Goal: Task Accomplishment & Management: Manage account settings

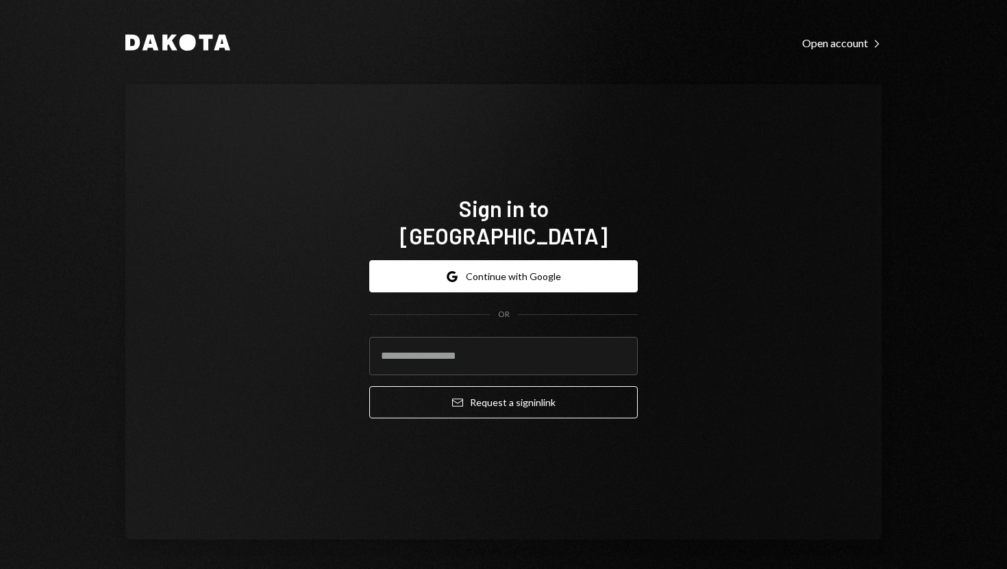
type input "**********"
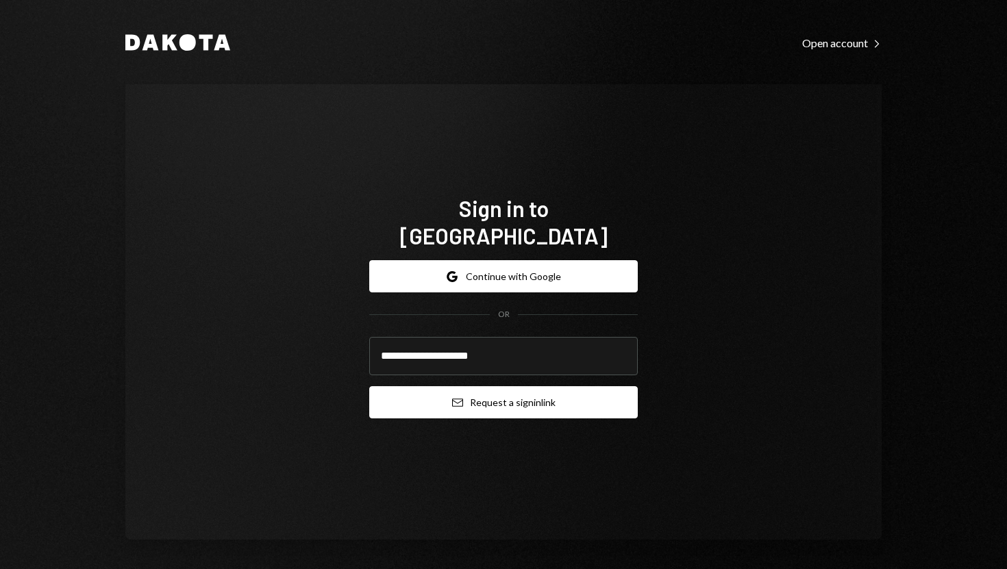
click at [375, 395] on button "Email Request a sign in link" at bounding box center [503, 402] width 268 height 32
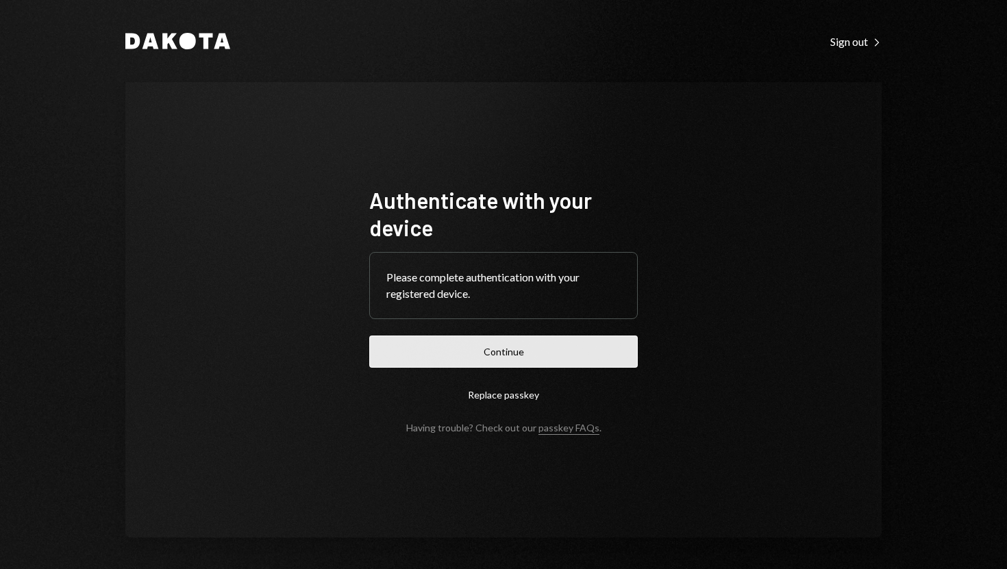
click at [497, 353] on button "Continue" at bounding box center [503, 352] width 268 height 32
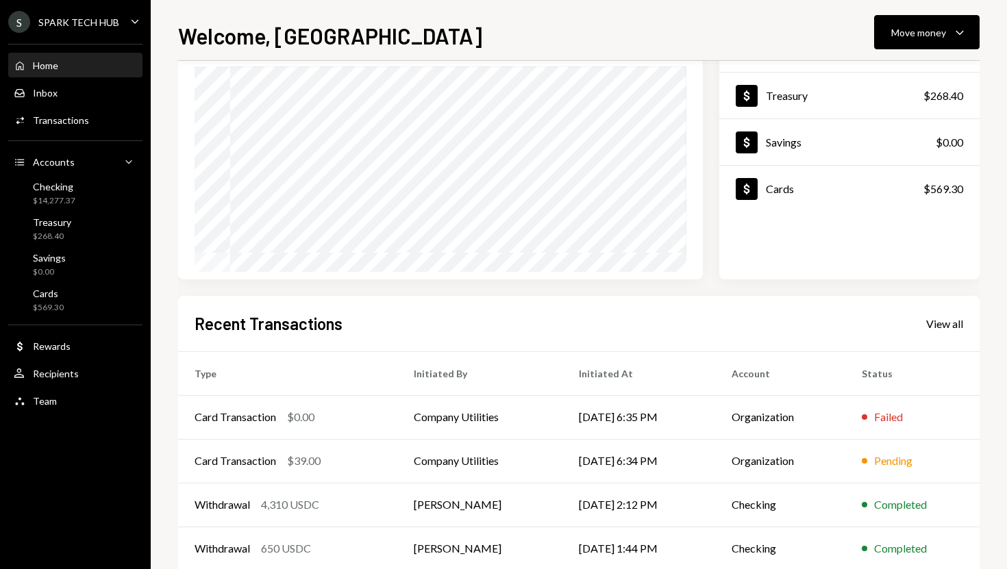
scroll to position [121, 0]
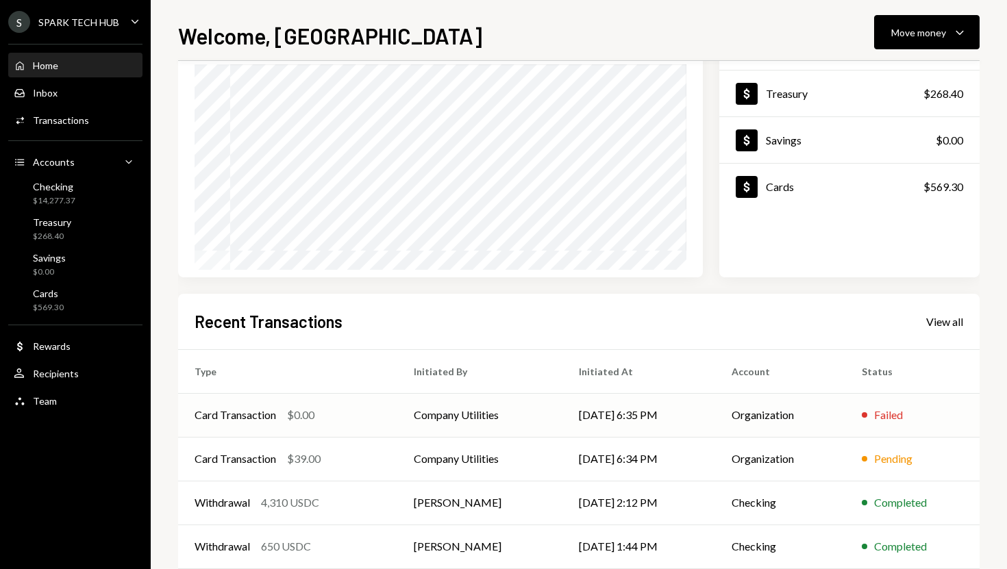
click at [579, 419] on td "[DATE] 6:35 PM" at bounding box center [638, 415] width 153 height 44
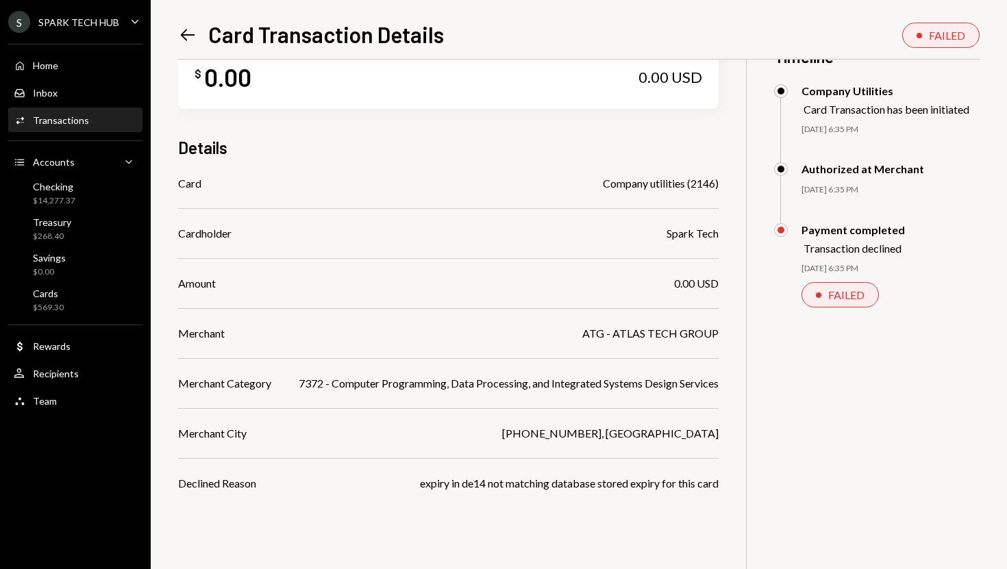
scroll to position [40, 0]
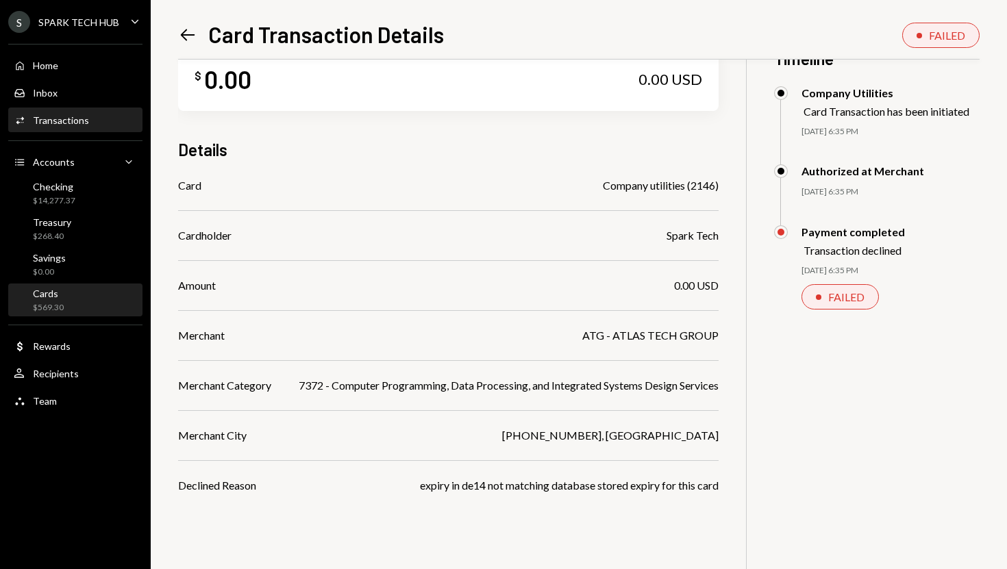
click at [81, 286] on div "Cards $569.30" at bounding box center [75, 301] width 123 height 32
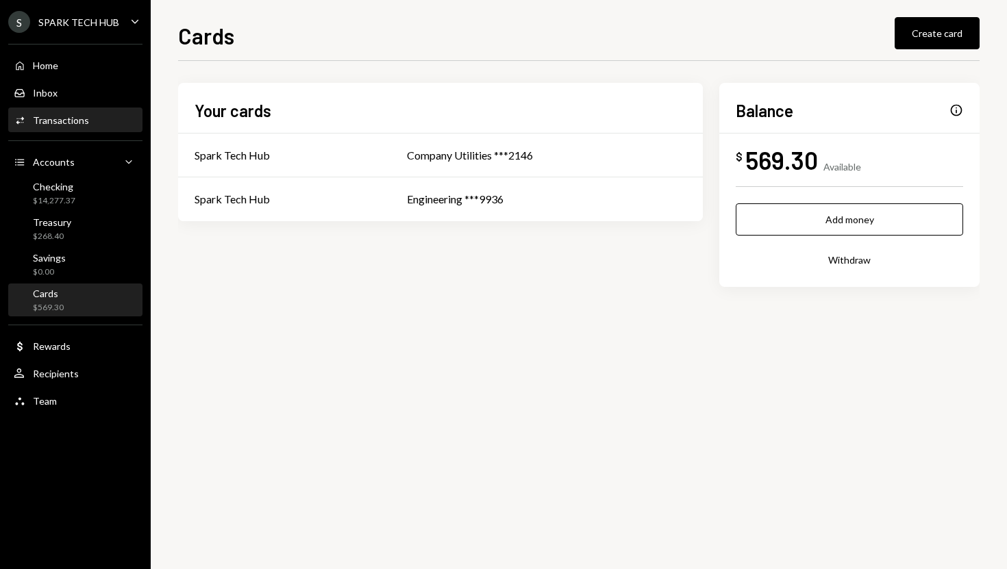
click at [102, 114] on div "Activities Transactions" at bounding box center [75, 120] width 123 height 12
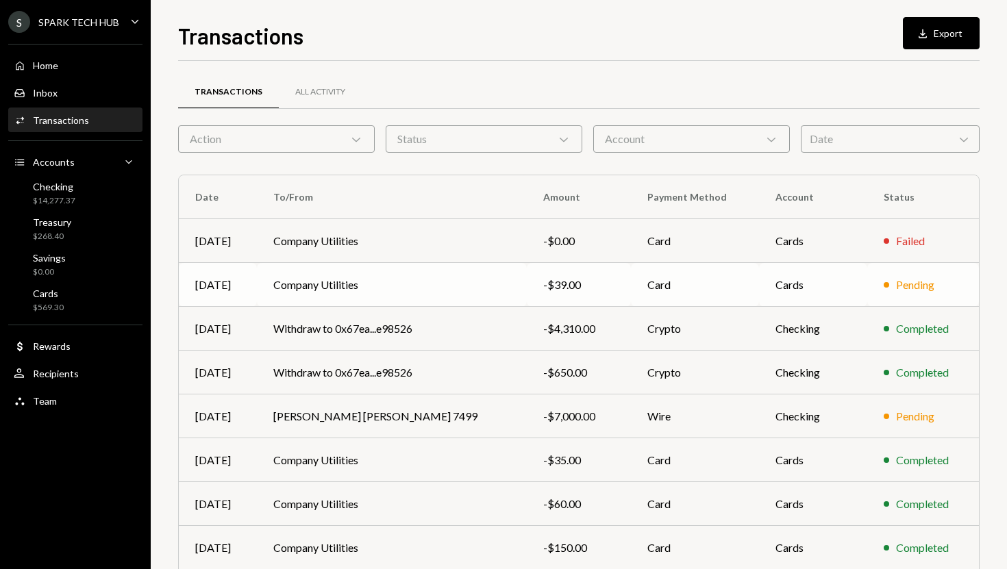
click at [543, 286] on div "-$39.00" at bounding box center [578, 285] width 71 height 16
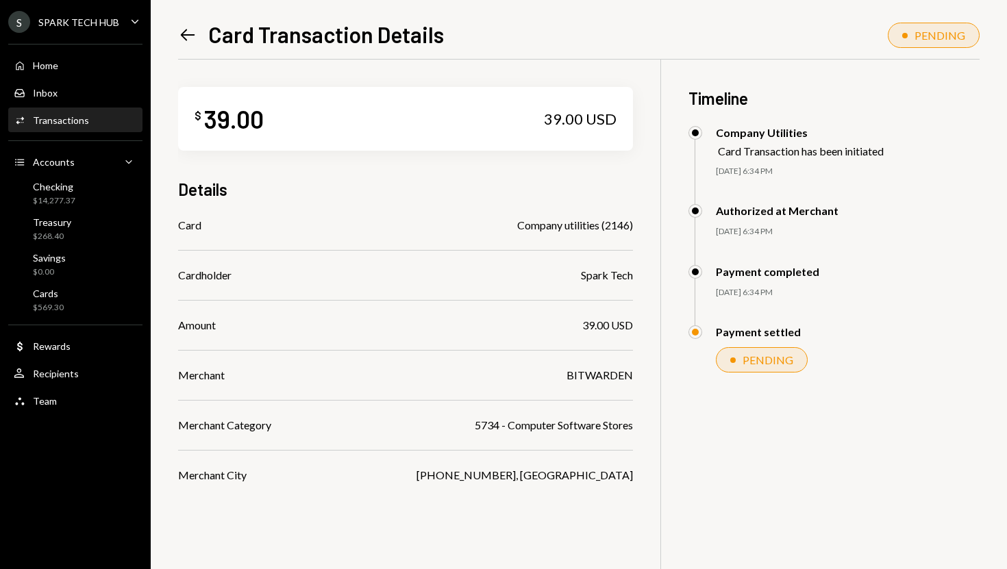
click at [92, 122] on div "Activities Transactions" at bounding box center [75, 120] width 123 height 12
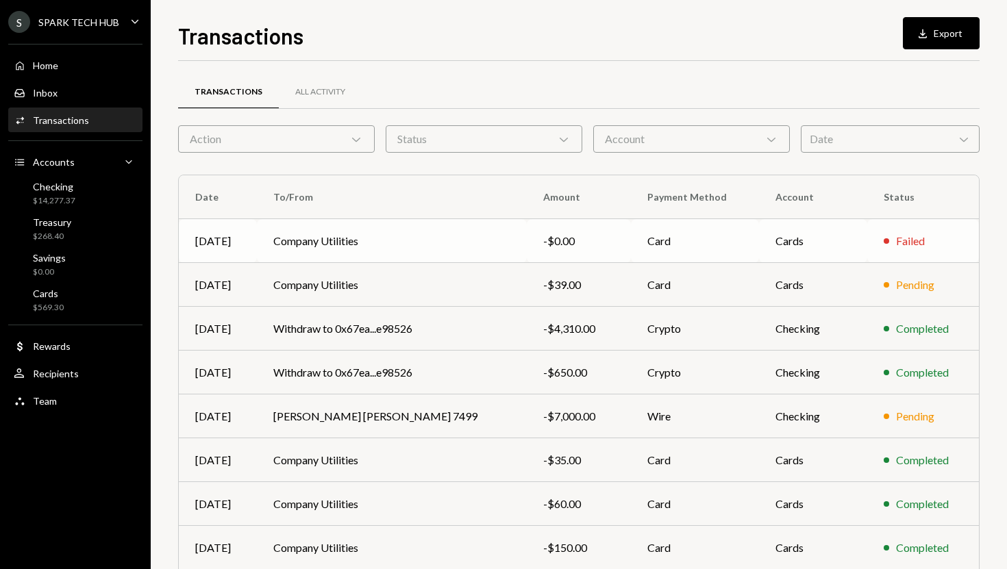
click at [527, 251] on td "-$0.00" at bounding box center [579, 241] width 104 height 44
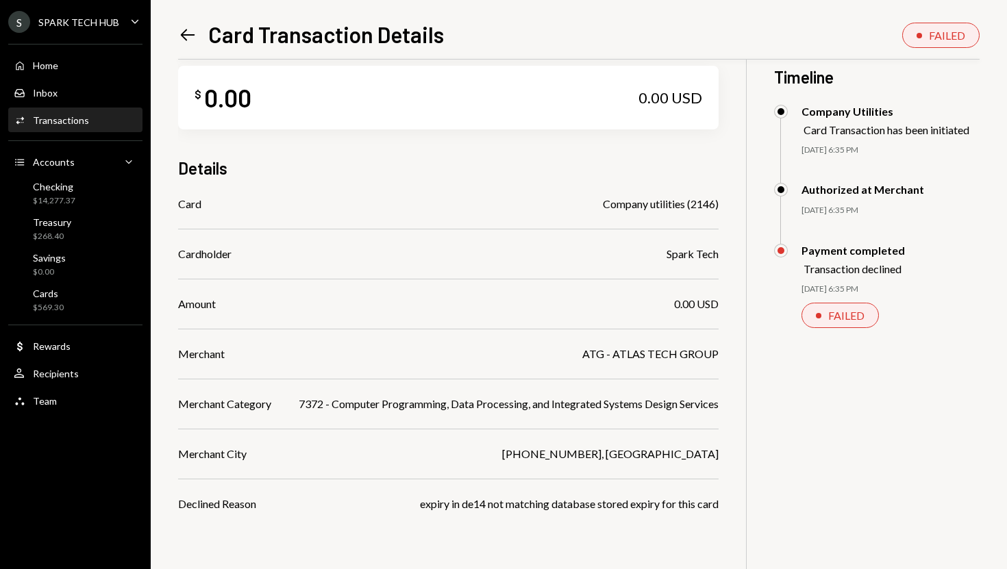
scroll to position [22, 0]
click at [108, 73] on div "Home Home" at bounding box center [75, 65] width 123 height 23
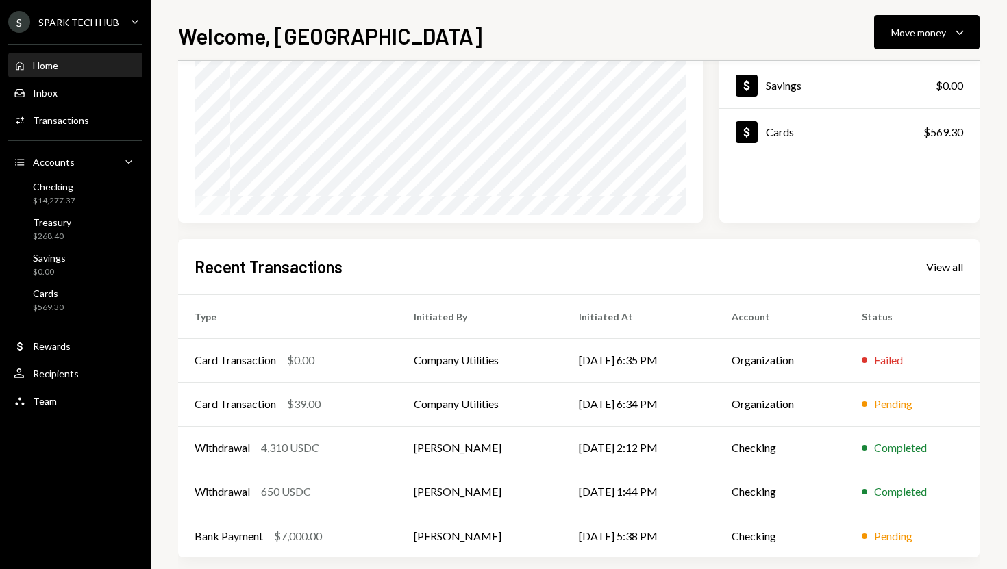
scroll to position [177, 0]
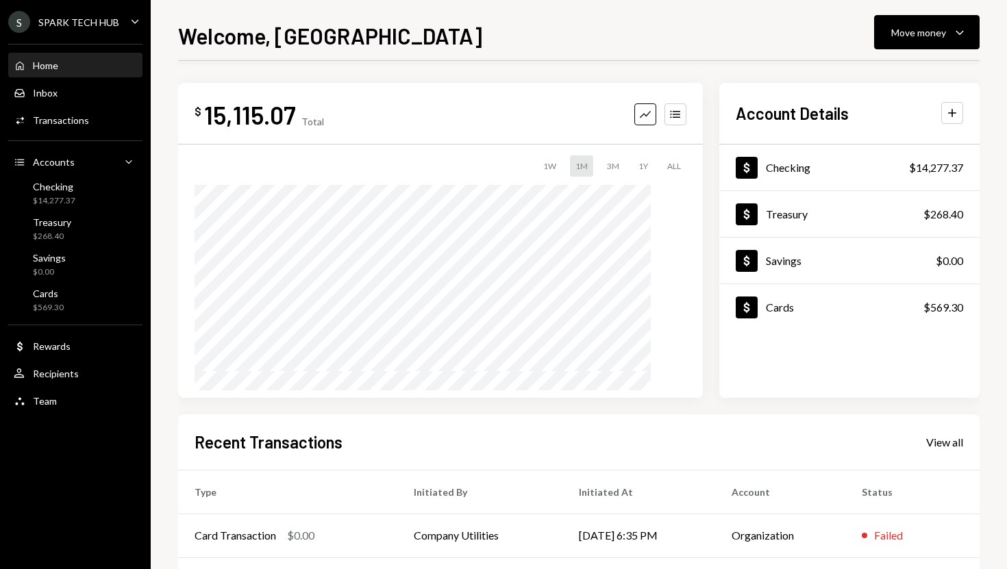
scroll to position [177, 0]
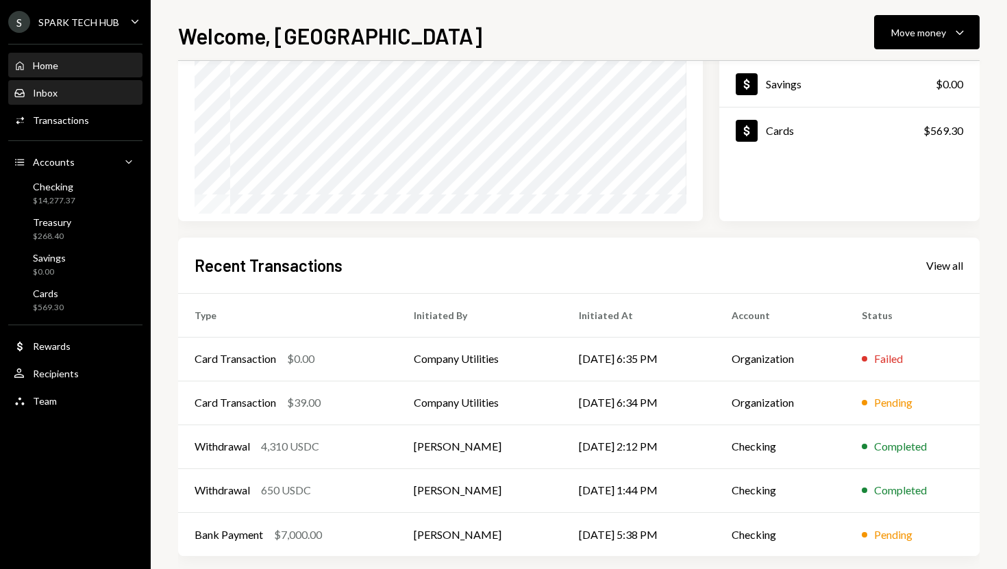
click at [108, 103] on div "Inbox Inbox" at bounding box center [75, 92] width 123 height 23
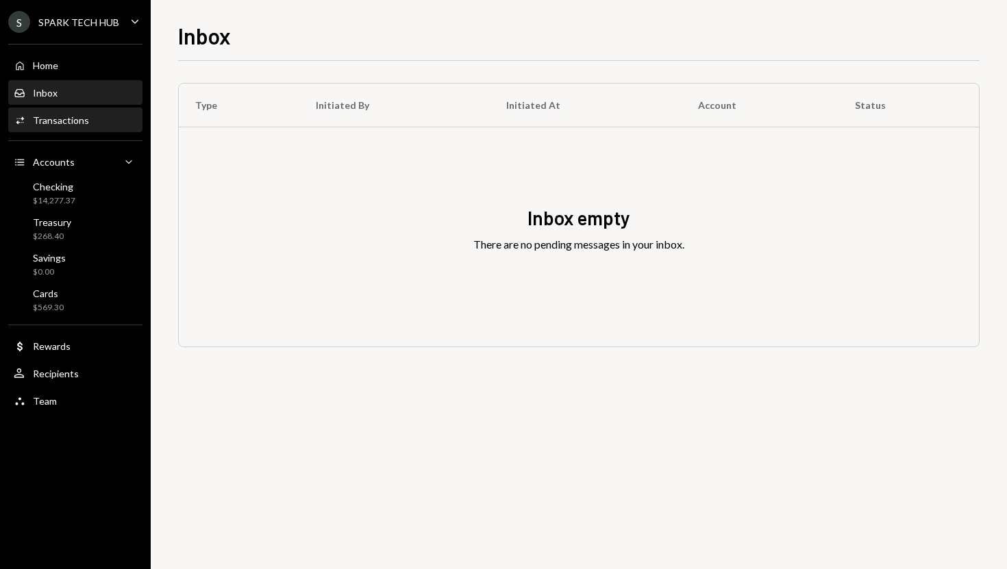
click at [93, 121] on div "Activities Transactions" at bounding box center [75, 120] width 123 height 12
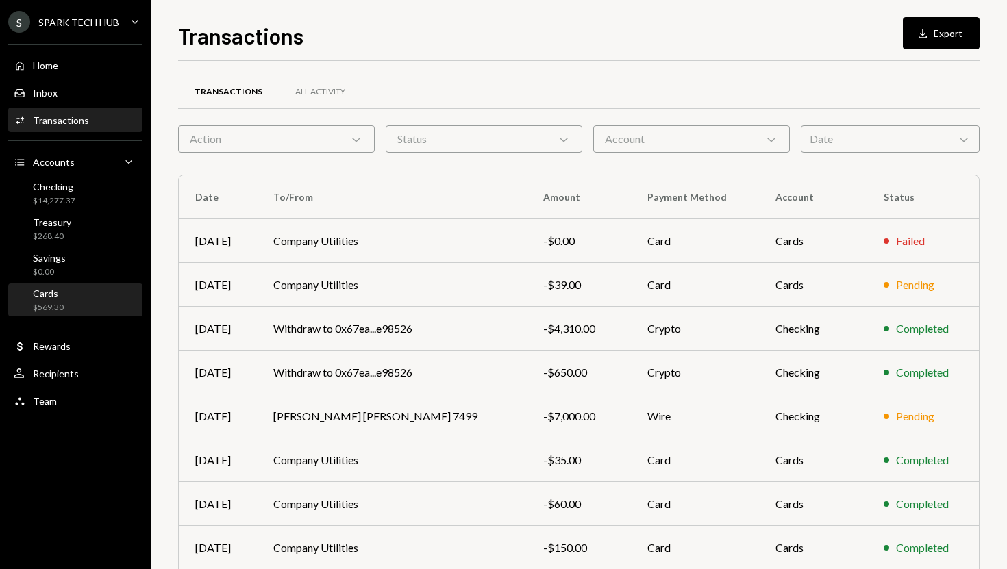
click at [79, 298] on div "Cards $569.30" at bounding box center [75, 301] width 123 height 26
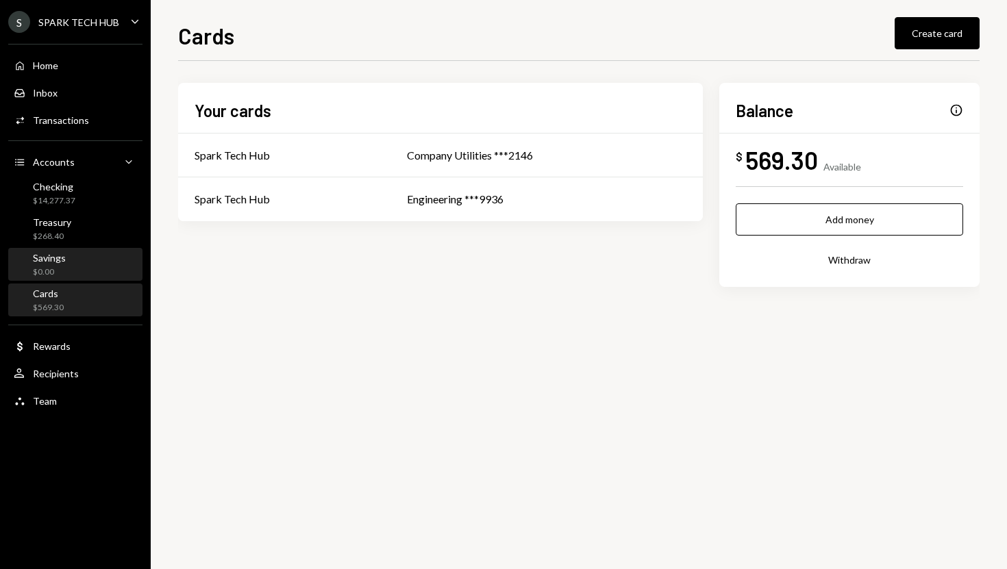
click at [79, 269] on div "Savings $0.00" at bounding box center [75, 265] width 123 height 26
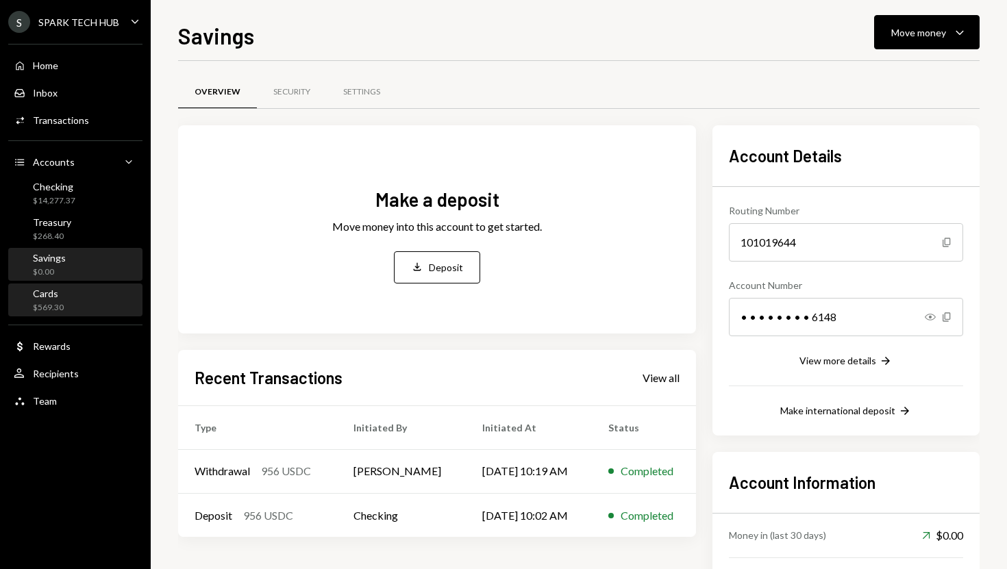
click at [75, 305] on div "Cards $569.30" at bounding box center [75, 301] width 123 height 26
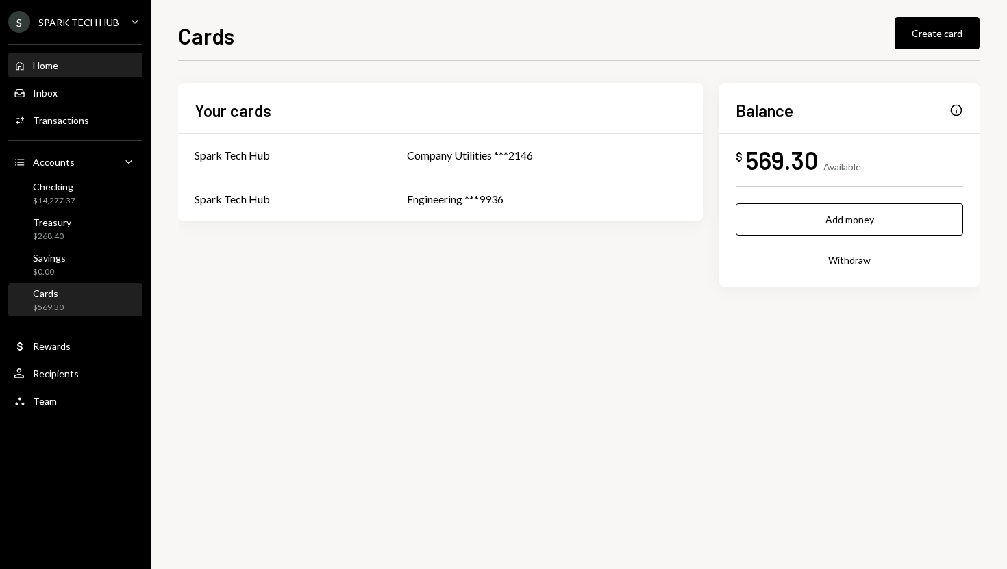
click at [81, 66] on div "Home Home" at bounding box center [75, 66] width 123 height 12
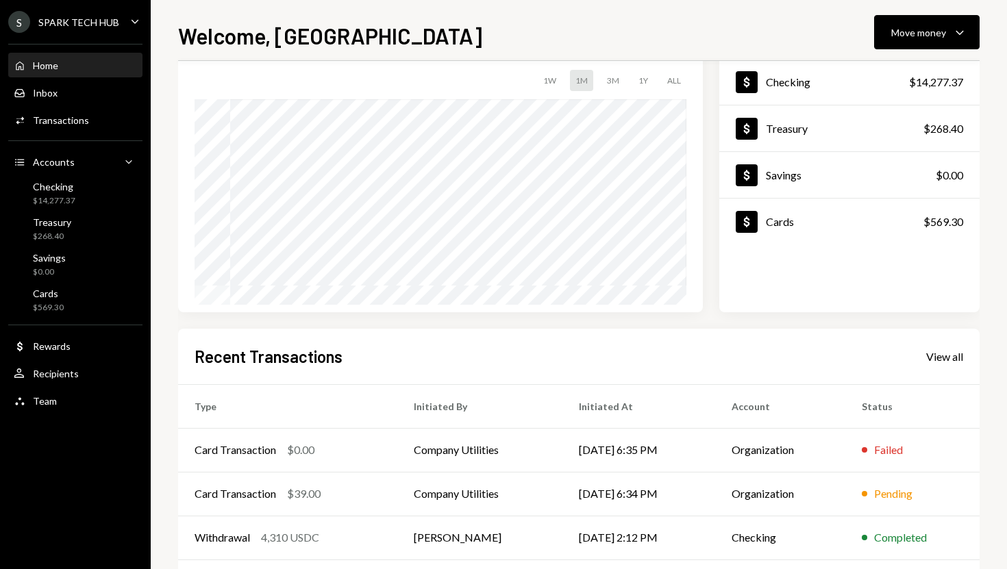
scroll to position [88, 0]
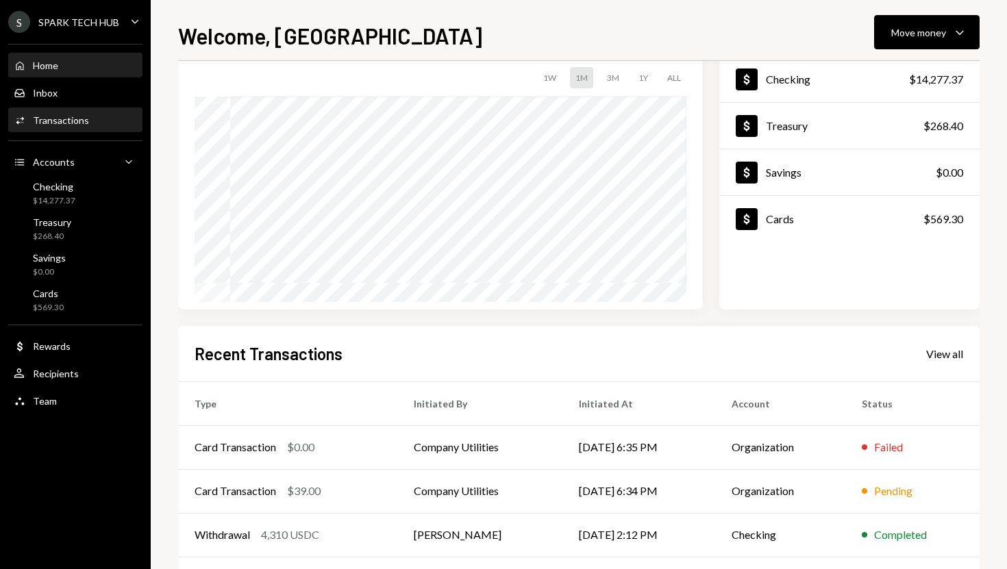
click at [81, 108] on link "Activities Transactions" at bounding box center [75, 120] width 134 height 25
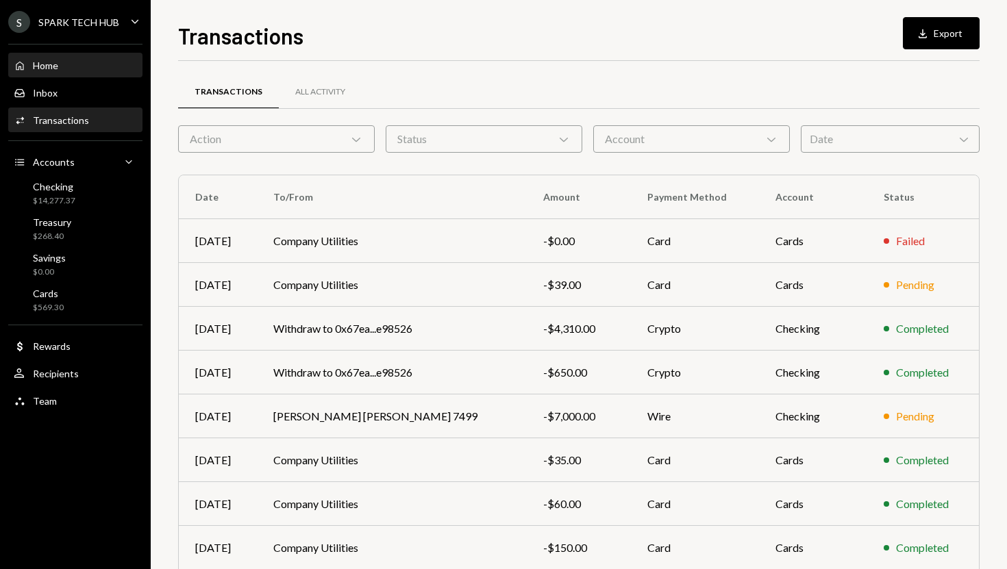
click at [81, 68] on div "Home Home" at bounding box center [75, 66] width 123 height 12
